Goal: Obtain resource: Download file/media

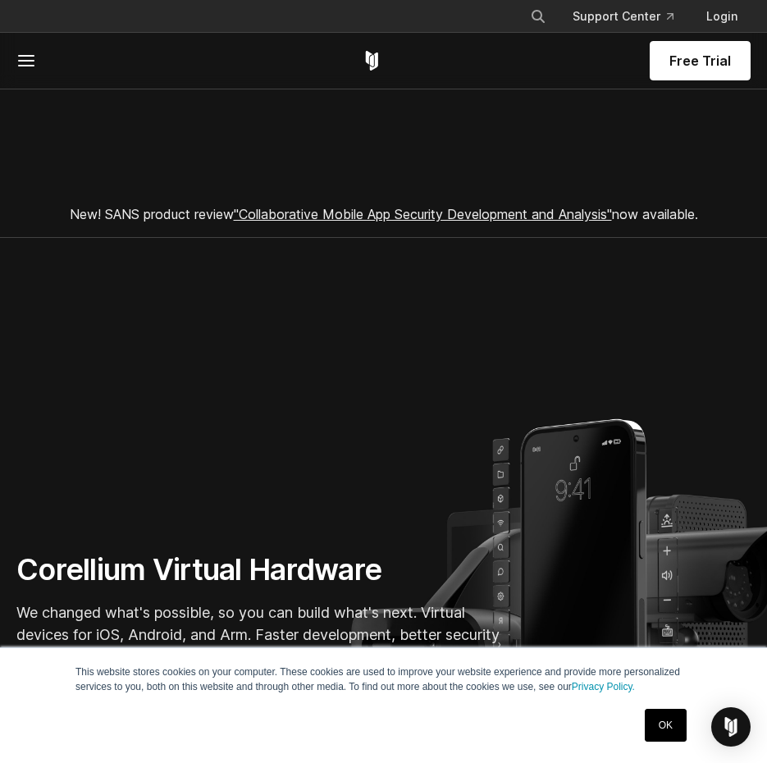
click at [27, 66] on line at bounding box center [26, 66] width 15 height 0
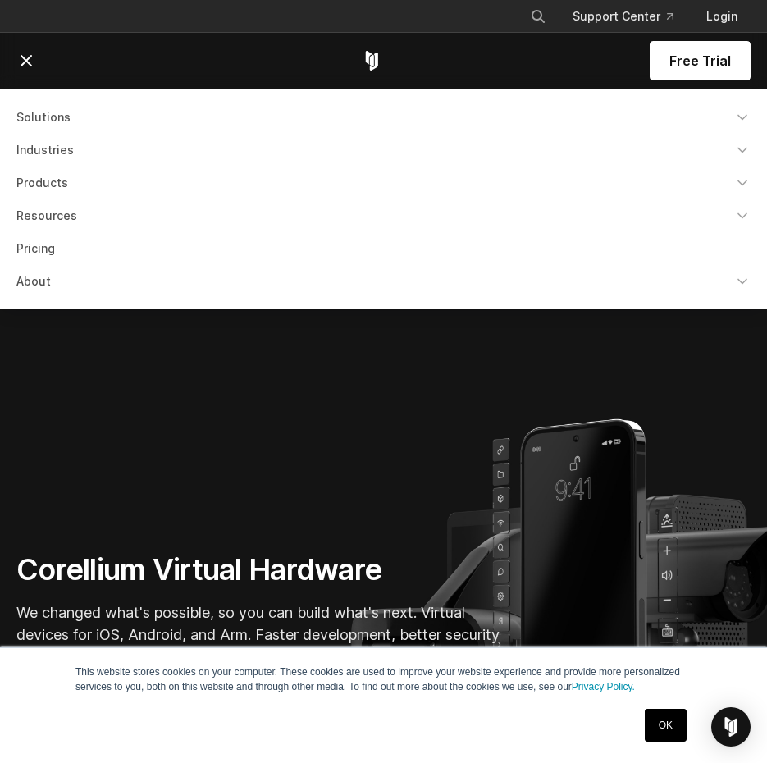
click at [38, 110] on link "Solutions" at bounding box center [384, 118] width 754 height 30
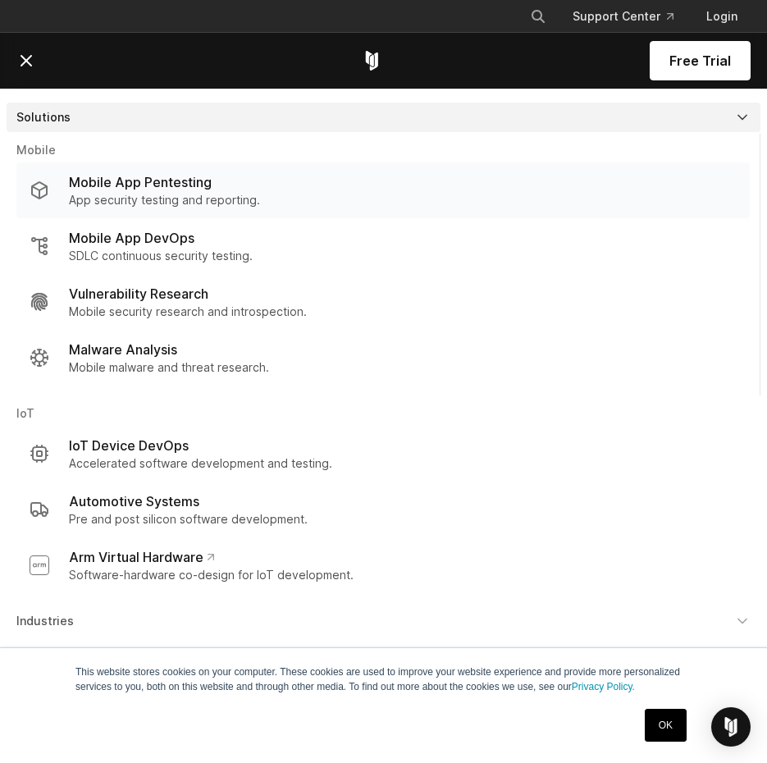
click at [135, 185] on p "Mobile App Pentesting" at bounding box center [140, 182] width 143 height 20
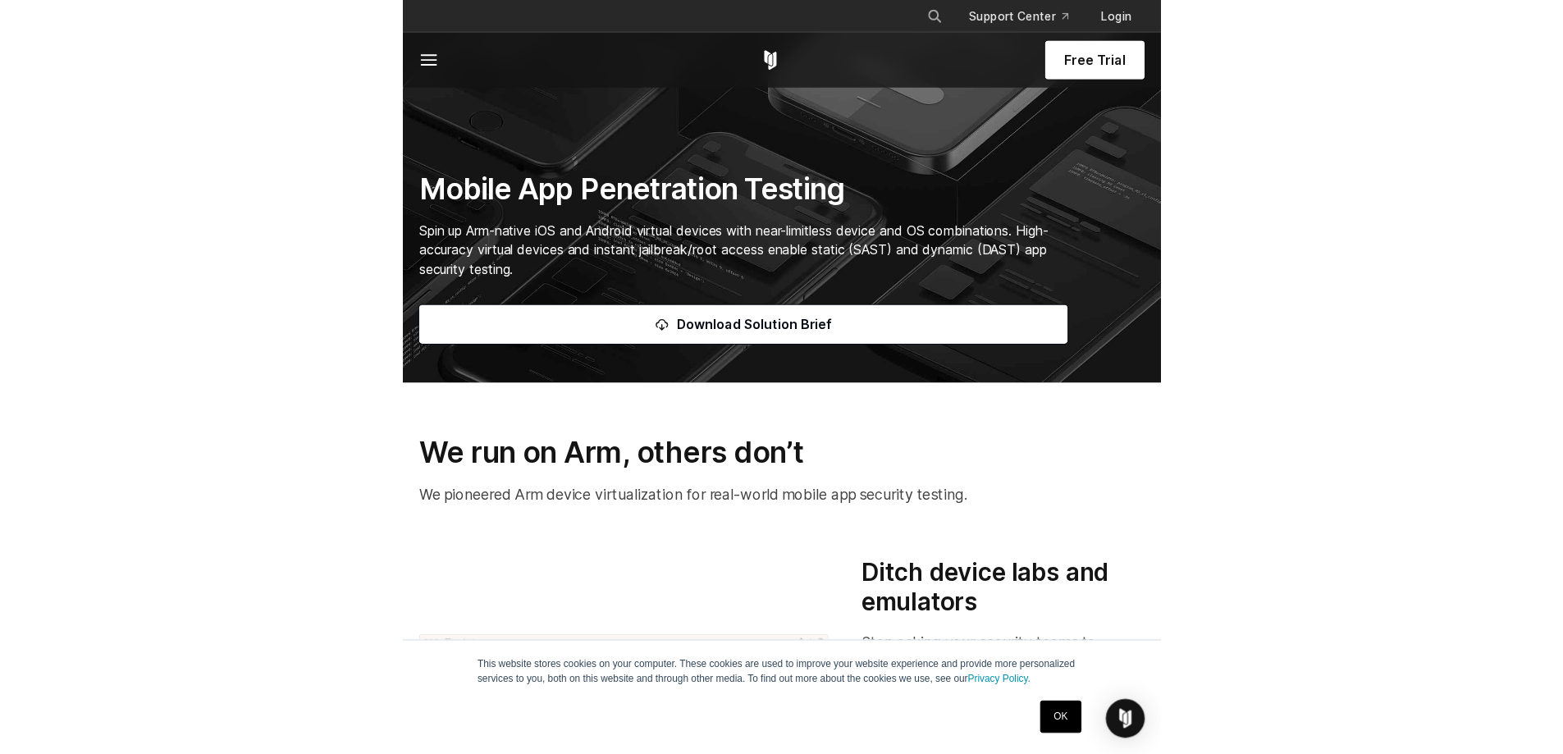
scroll to position [410, 0]
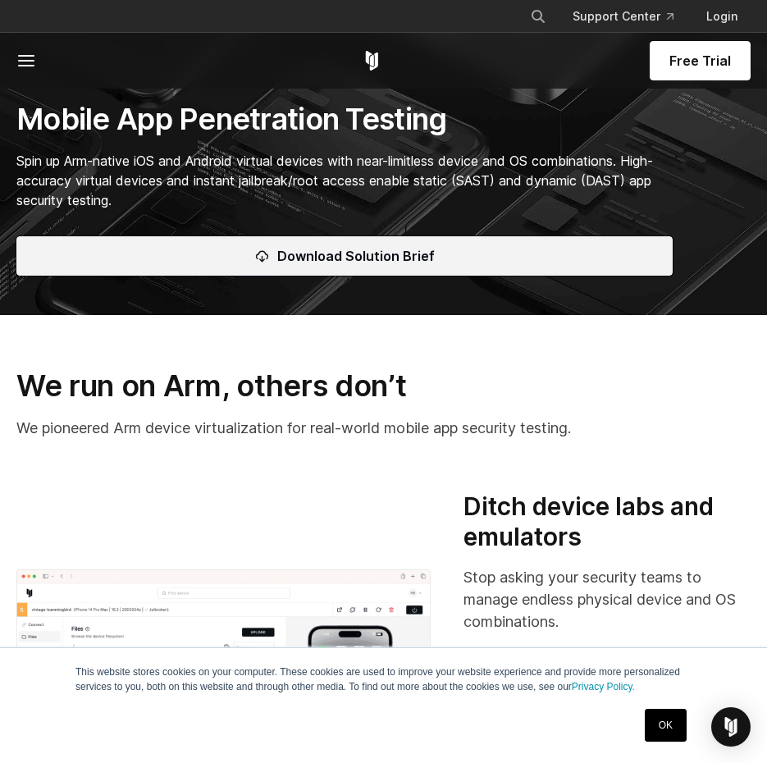
click at [425, 254] on span "Download Solution Brief" at bounding box center [355, 256] width 157 height 20
